Goal: Task Accomplishment & Management: Manage account settings

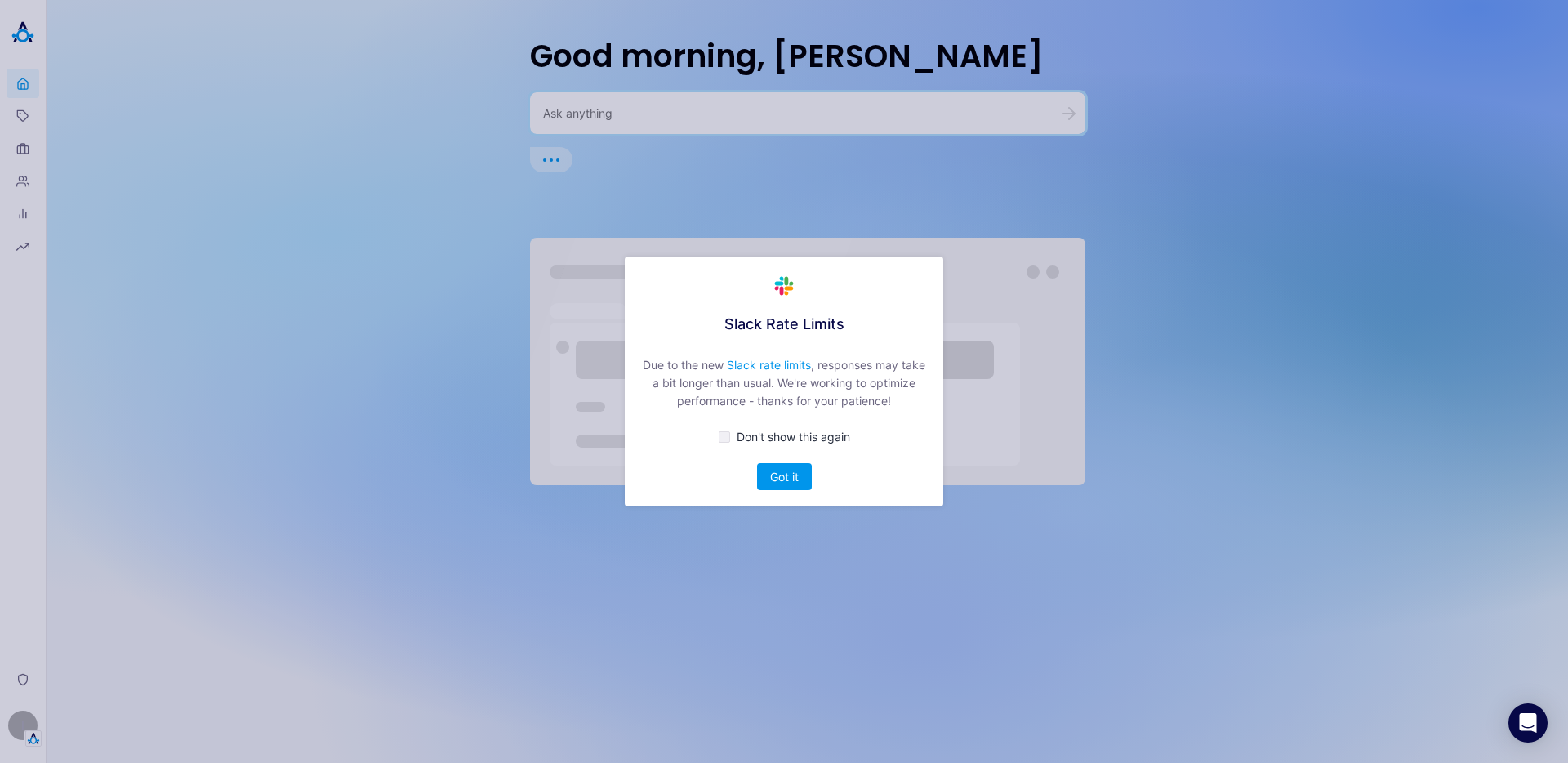
click at [785, 497] on div "Slack Rate Limits Due to the new Slack rate limits , responses may take a bit l…" at bounding box center [783, 381] width 318 height 250
click at [784, 477] on button "Got it" at bounding box center [784, 476] width 55 height 27
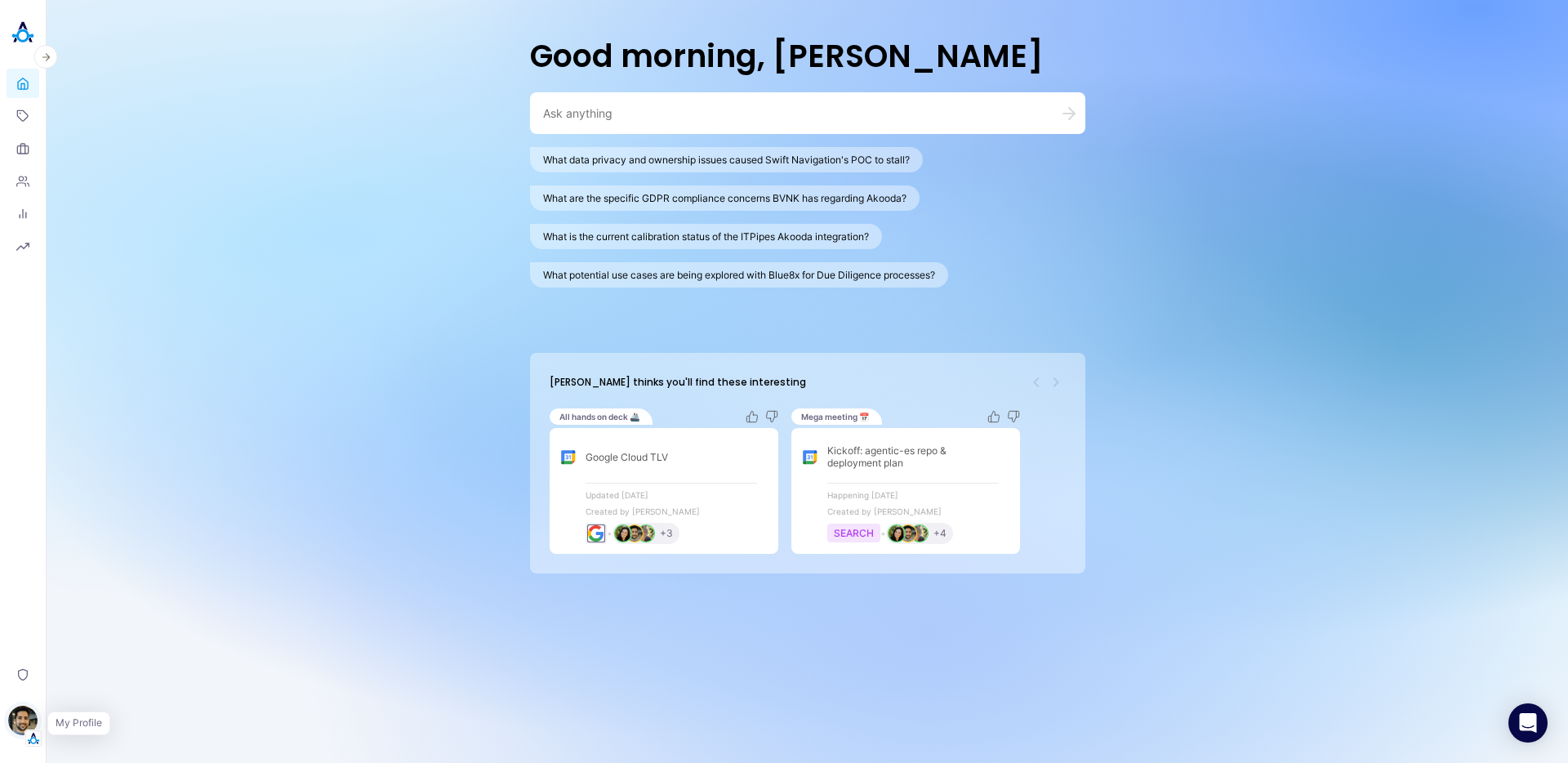
click at [35, 718] on img "button" at bounding box center [23, 720] width 29 height 29
click at [95, 648] on link "Backoffice" at bounding box center [113, 641] width 121 height 25
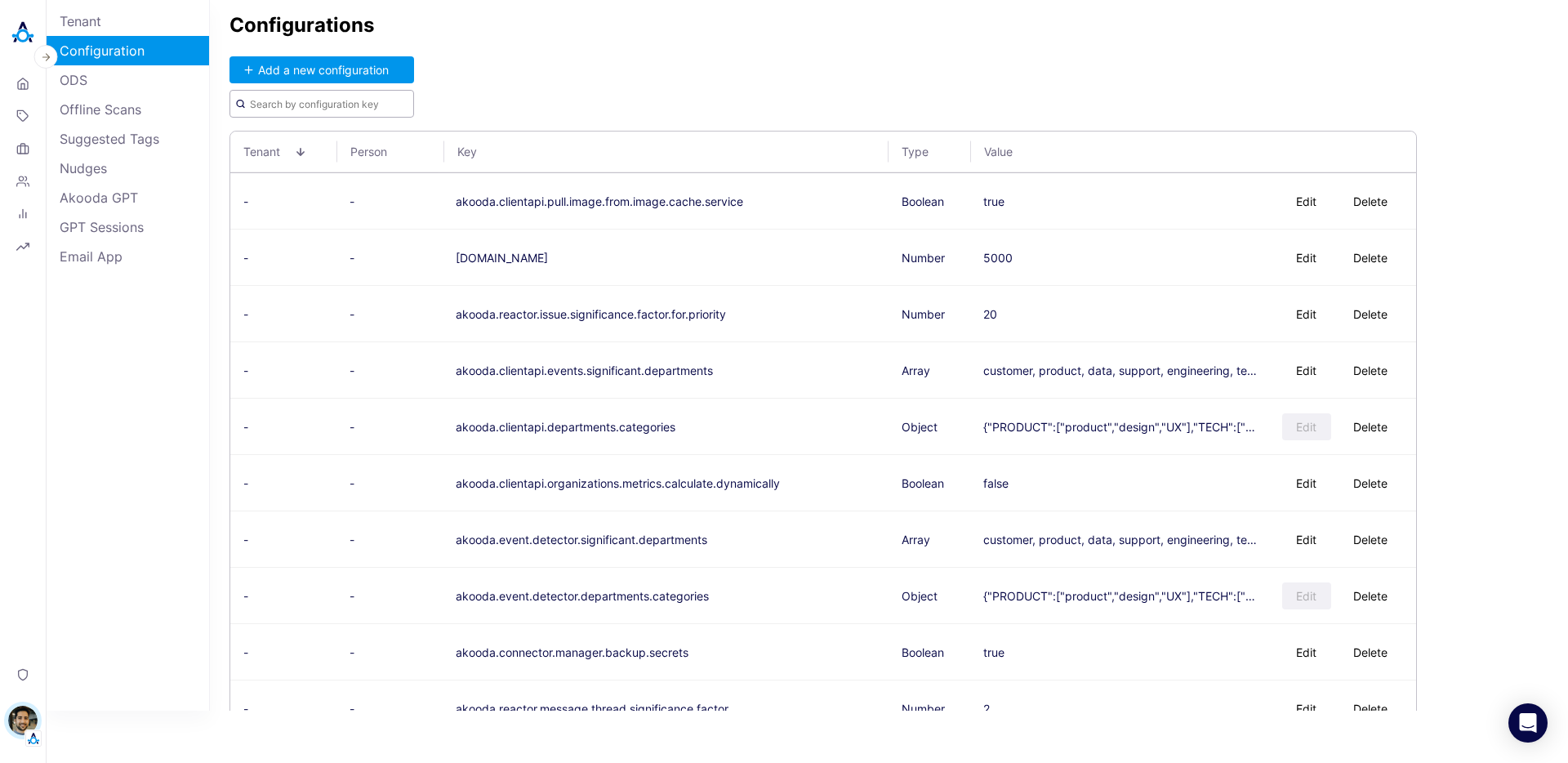
click at [312, 93] on input "text" at bounding box center [322, 103] width 185 height 28
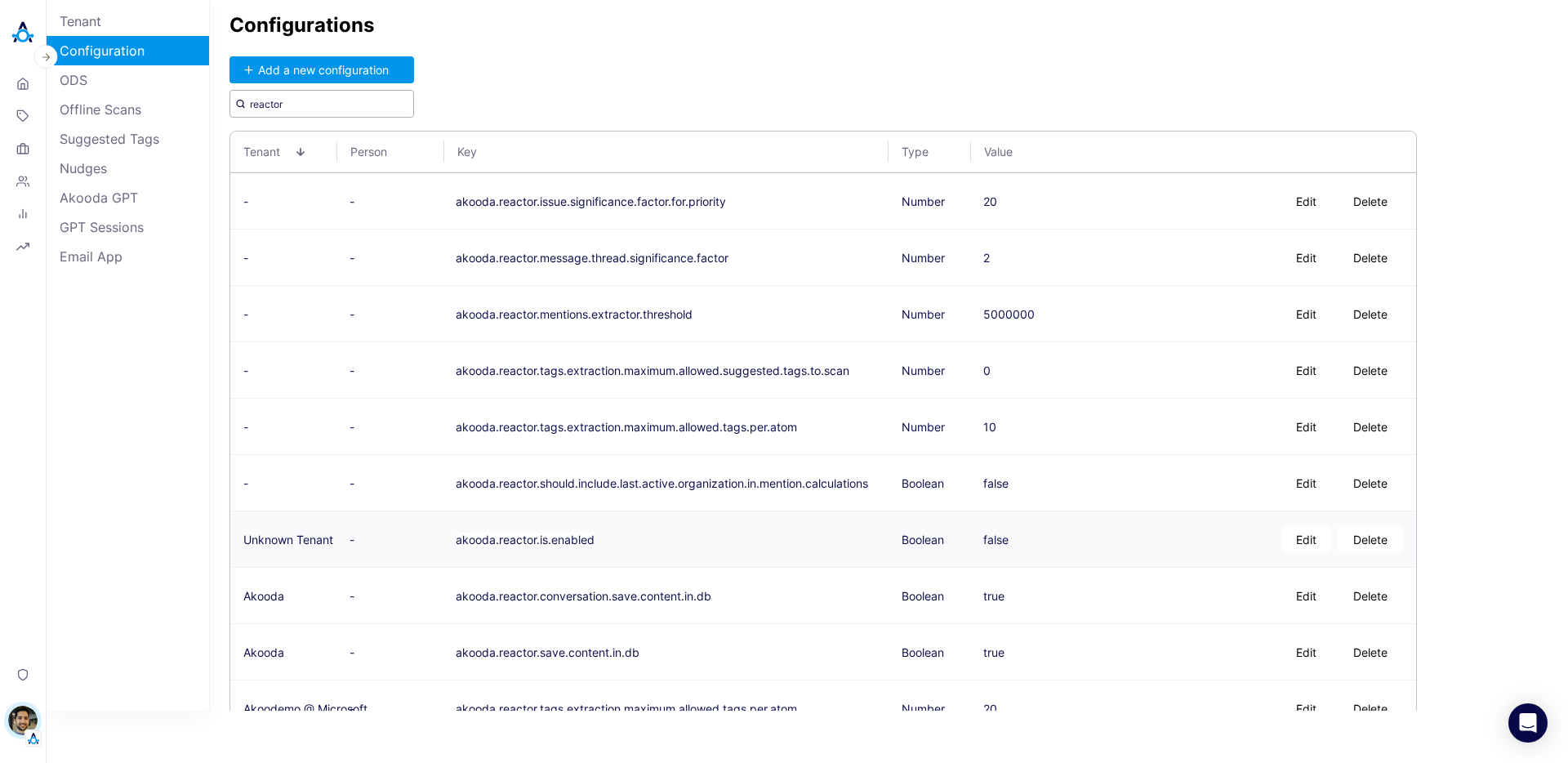
type input "reactor"
click at [499, 540] on button "akooda.reactor.is.enabled" at bounding box center [524, 539] width 139 height 14
click at [337, 65] on button "Add a new configuration" at bounding box center [322, 70] width 185 height 27
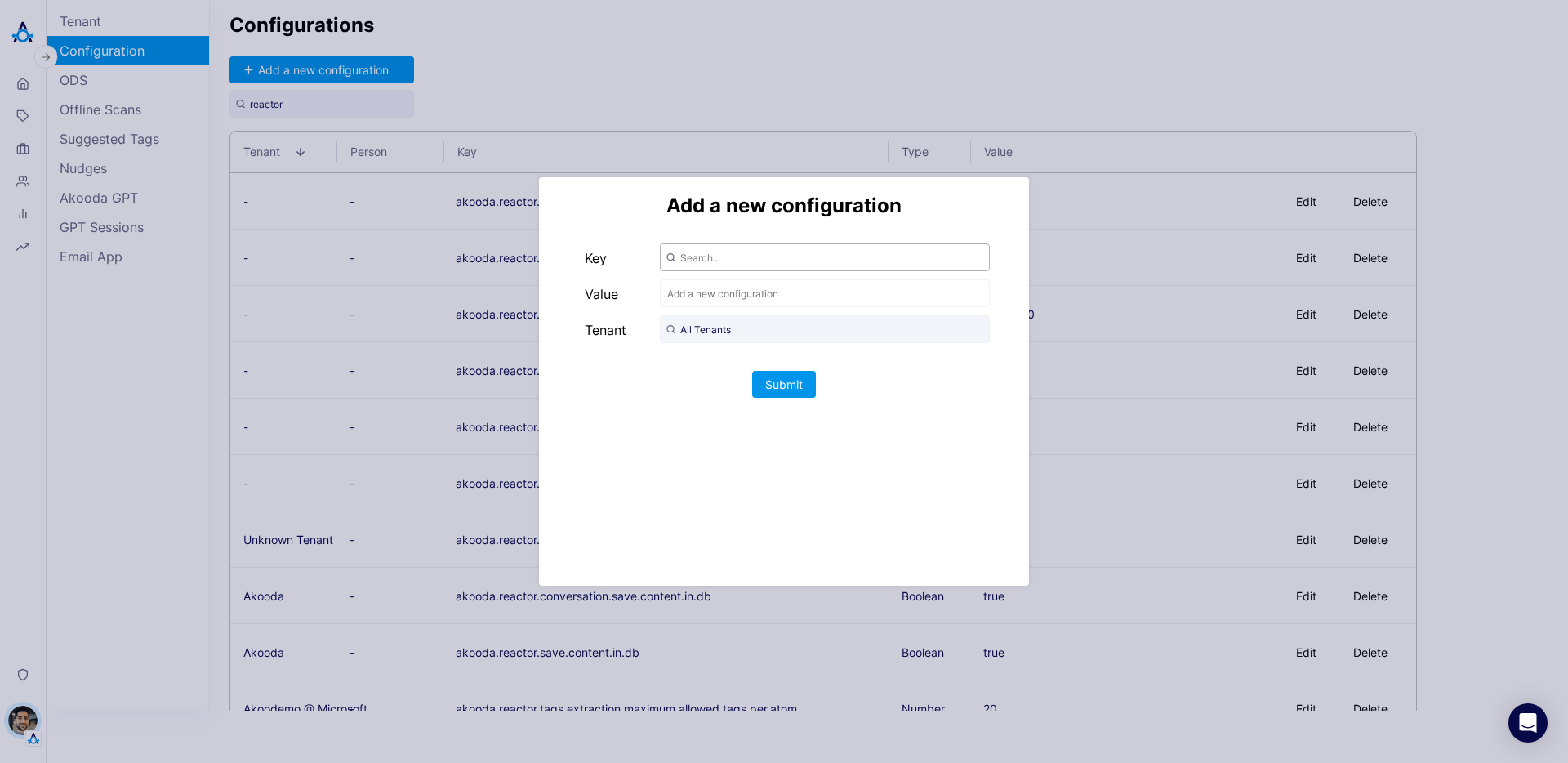
click at [723, 260] on input "text" at bounding box center [824, 257] width 330 height 28
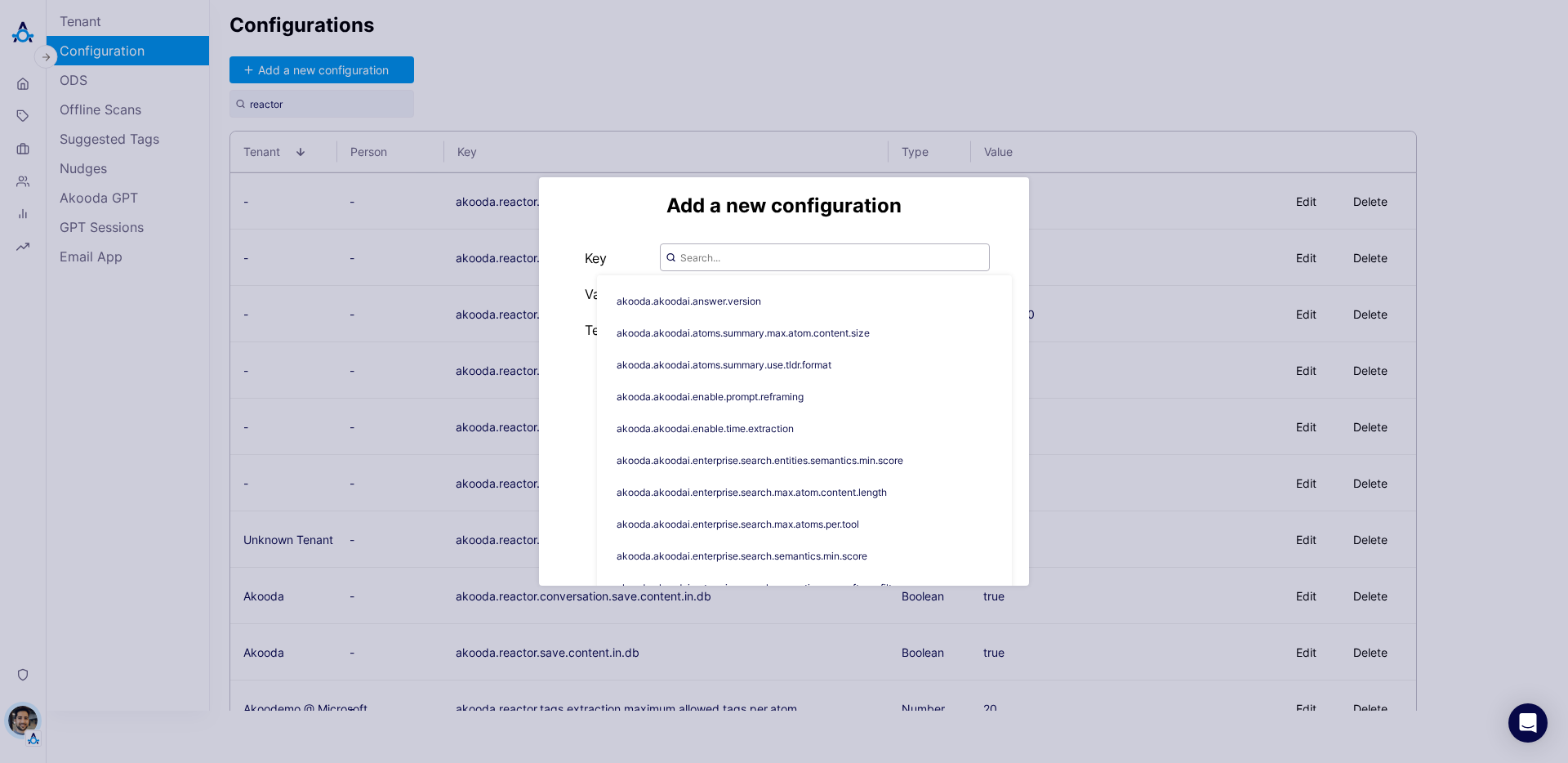
paste input "akooda.reactor.is.enabled"
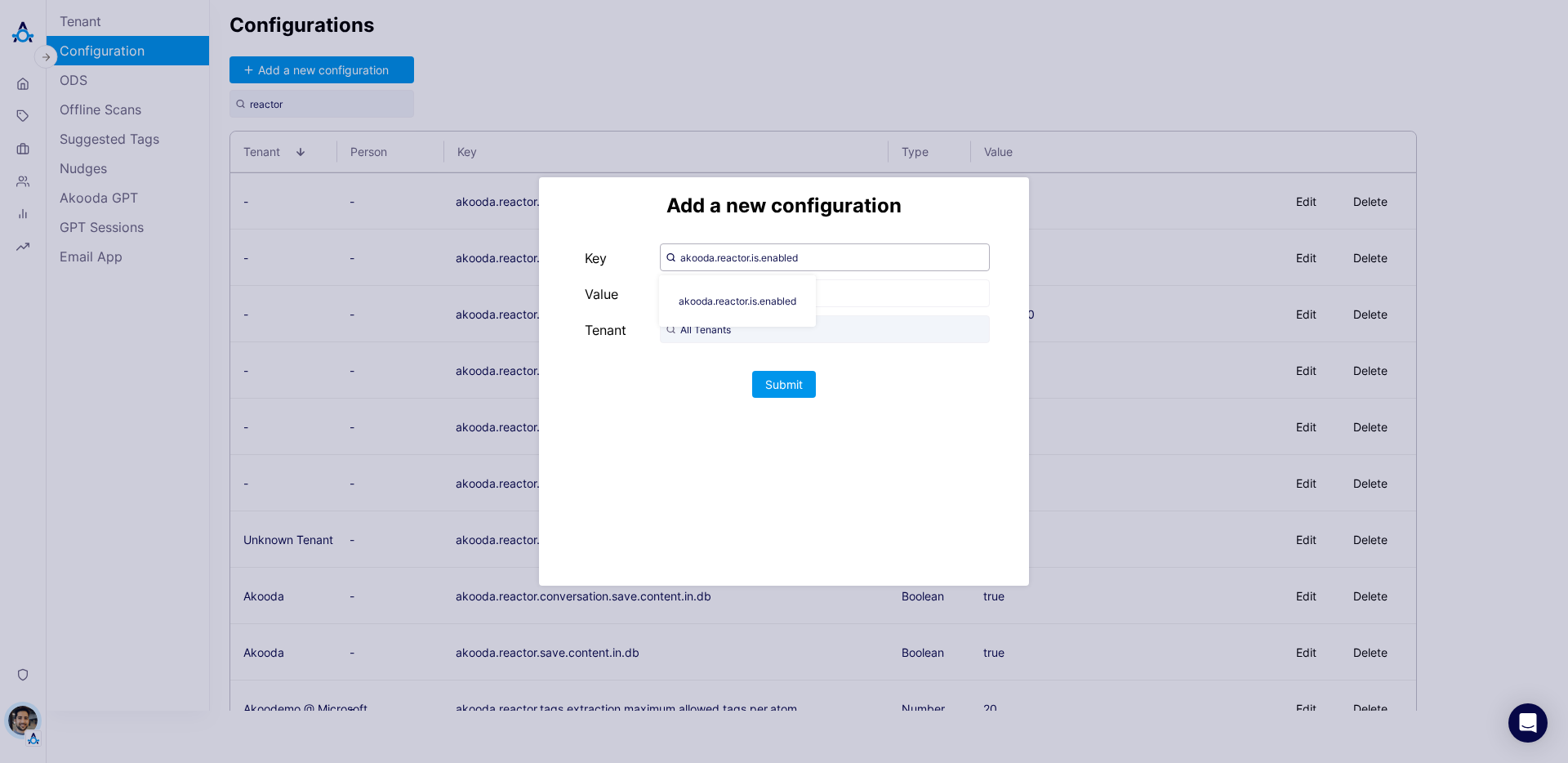
type input "akooda.reactor.is.enabled"
click at [961, 227] on div "Add a new configuration Key akooda.reactor.is.enabled akooda.reactor.is.enabled…" at bounding box center [783, 382] width 490 height 408
click at [851, 292] on input "text" at bounding box center [824, 292] width 330 height 28
type input "false"
click at [795, 319] on input "All Tenants" at bounding box center [824, 329] width 330 height 28
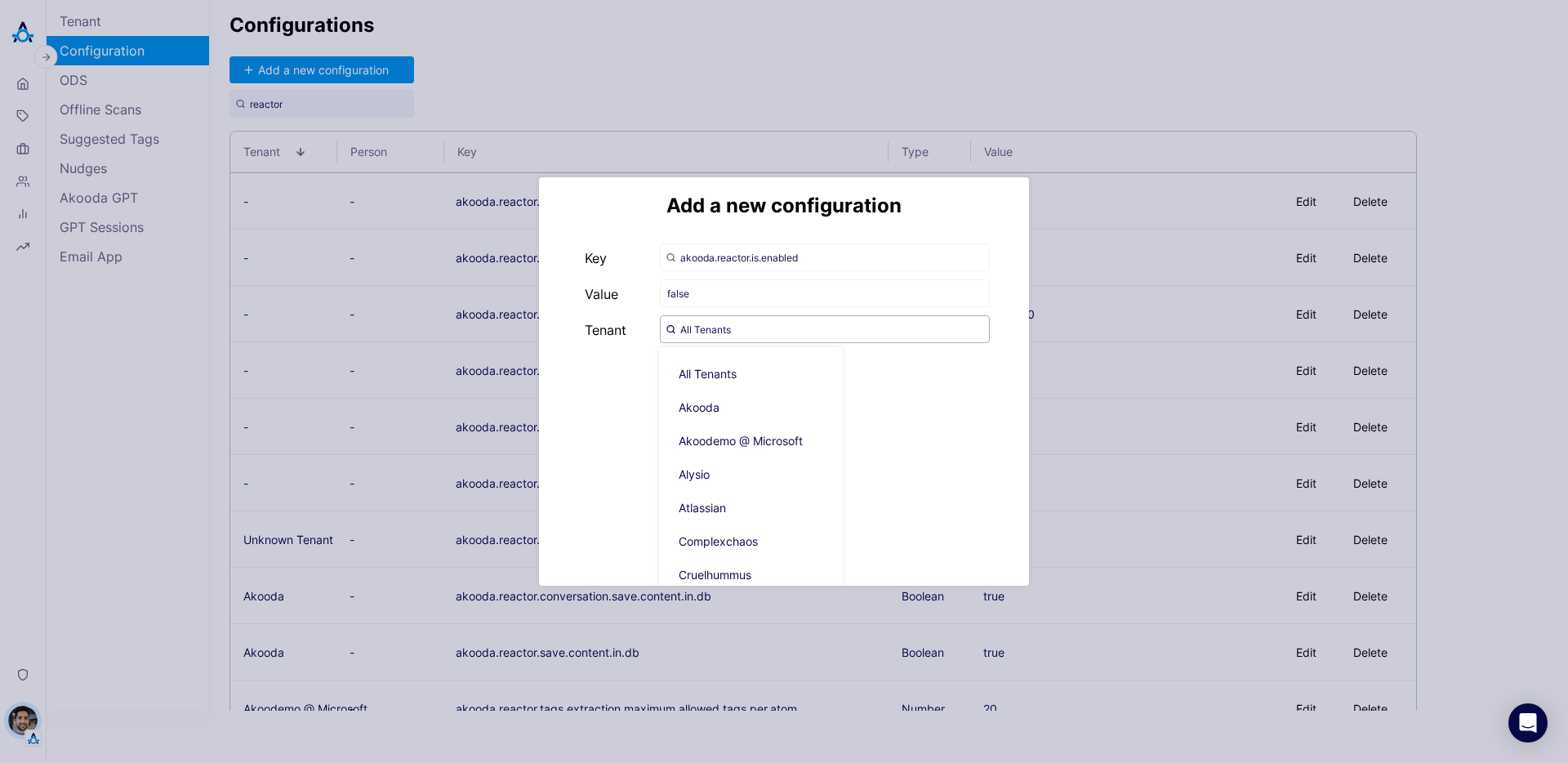
click at [795, 319] on input "All Tenants" at bounding box center [824, 329] width 330 height 28
type input "o"
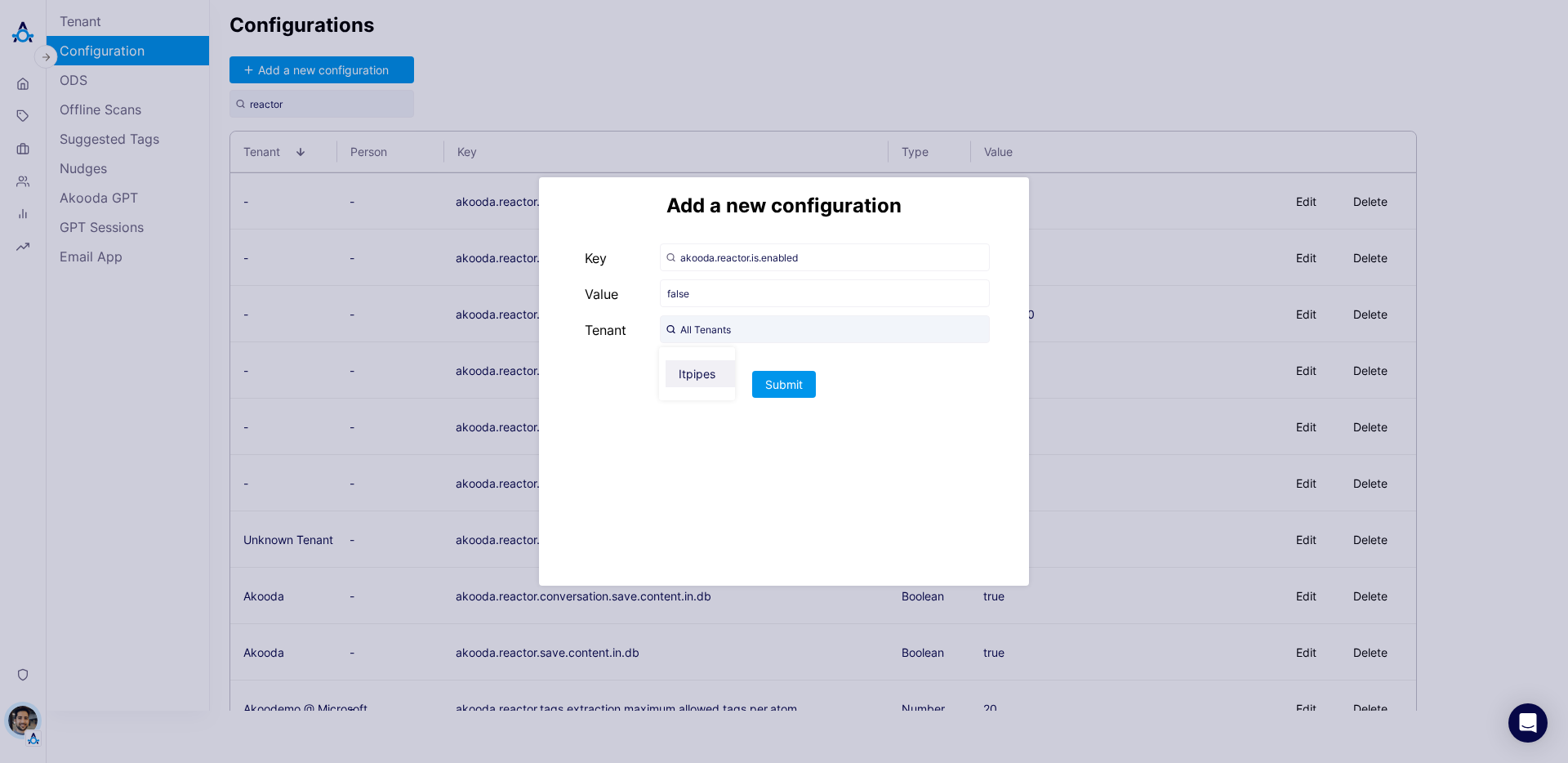
click at [701, 368] on span "Itpipes" at bounding box center [703, 374] width 76 height 27
type input "Itpipes"
click at [797, 416] on button "Submit" at bounding box center [784, 420] width 64 height 27
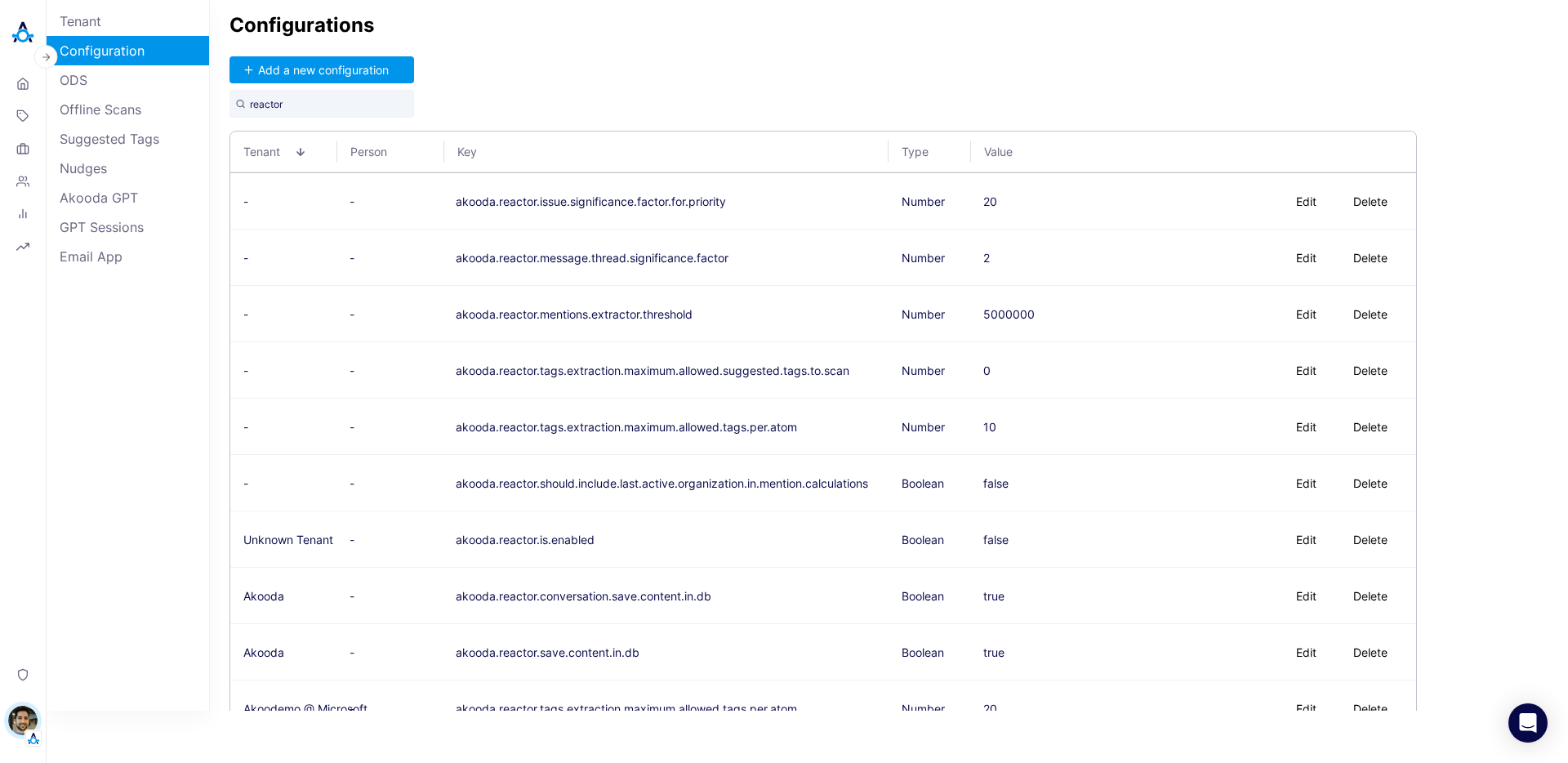
click at [986, 86] on div "Configurations Add a new configuration reactor Tenant Person Key Type Value - -…" at bounding box center [889, 355] width 1358 height 710
